Goal: Task Accomplishment & Management: Use online tool/utility

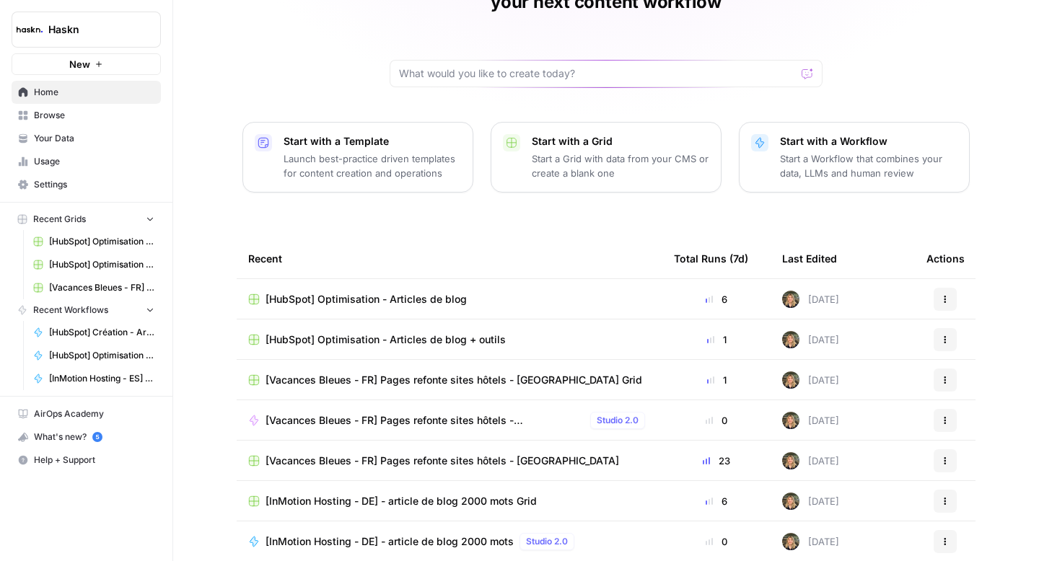
scroll to position [102, 0]
click at [423, 291] on span "[HubSpot] Optimisation - Articles de blog" at bounding box center [365, 298] width 201 height 14
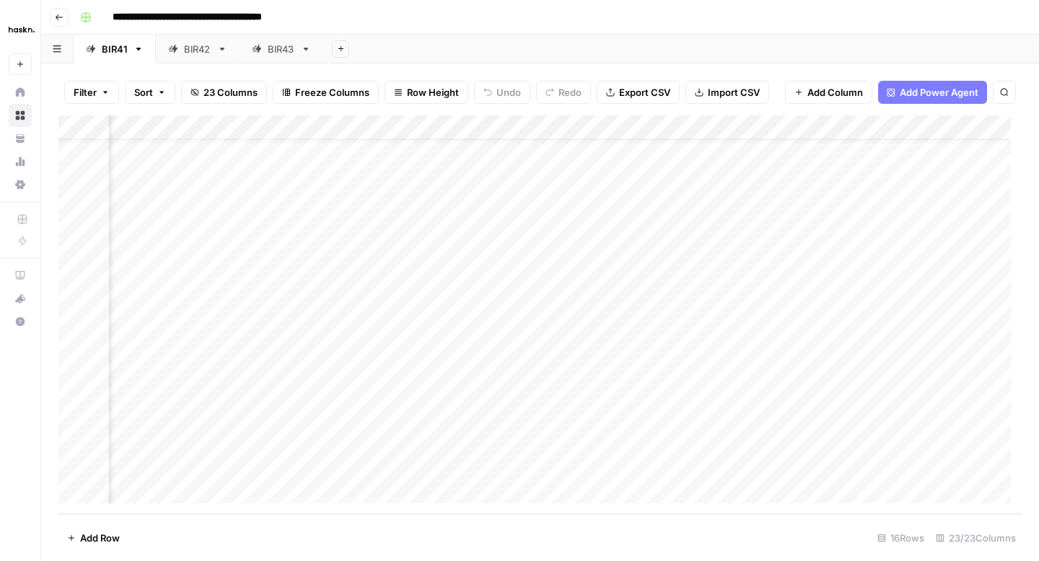
scroll to position [52, 107]
click at [286, 56] on div "BIR43" at bounding box center [281, 49] width 27 height 14
click at [772, 283] on div "Add Column" at bounding box center [539, 314] width 963 height 399
click at [812, 286] on div "Add Column" at bounding box center [539, 314] width 963 height 399
